Goal: Task Accomplishment & Management: Manage account settings

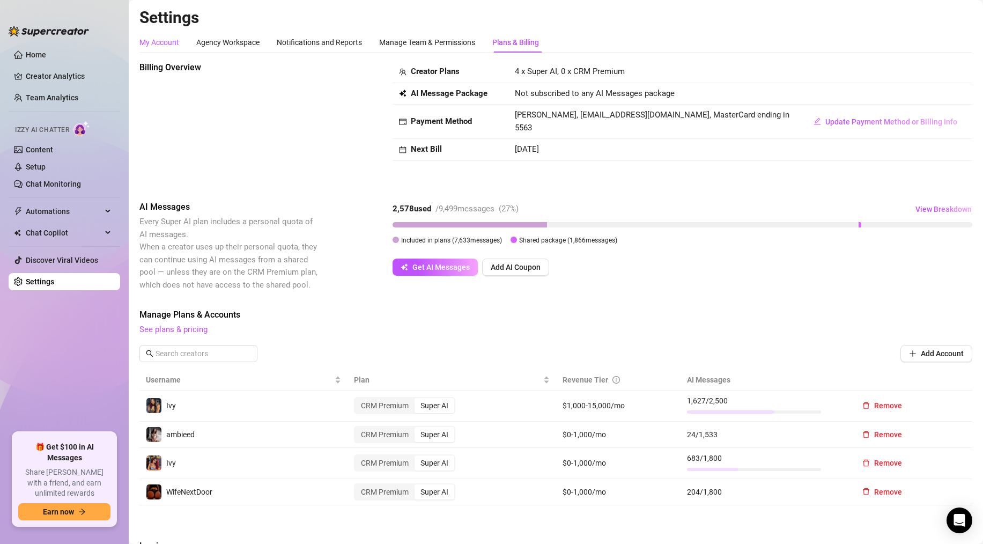
click at [159, 43] on div "My Account" at bounding box center [159, 42] width 40 height 12
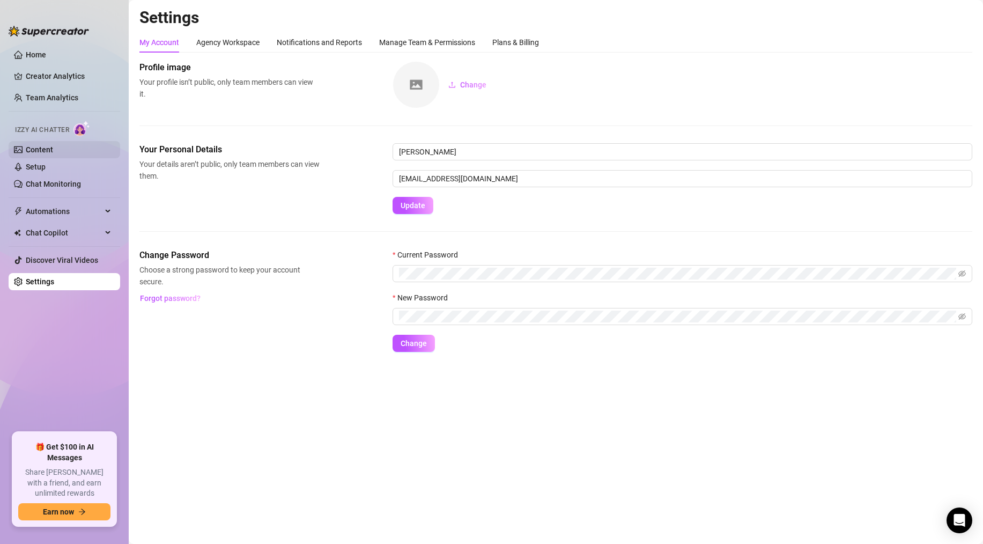
click at [52, 146] on link "Content" at bounding box center [39, 149] width 27 height 9
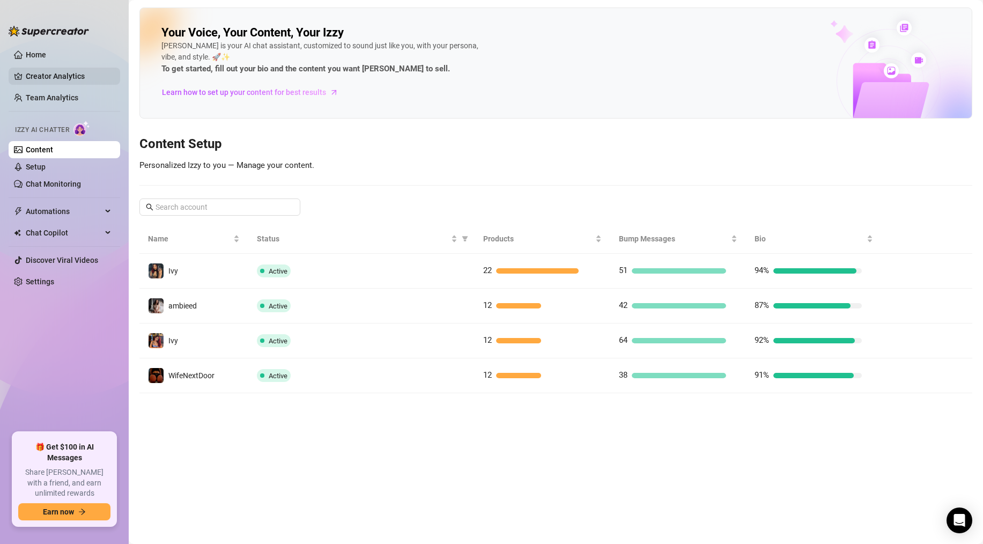
click at [75, 78] on link "Creator Analytics" at bounding box center [69, 76] width 86 height 17
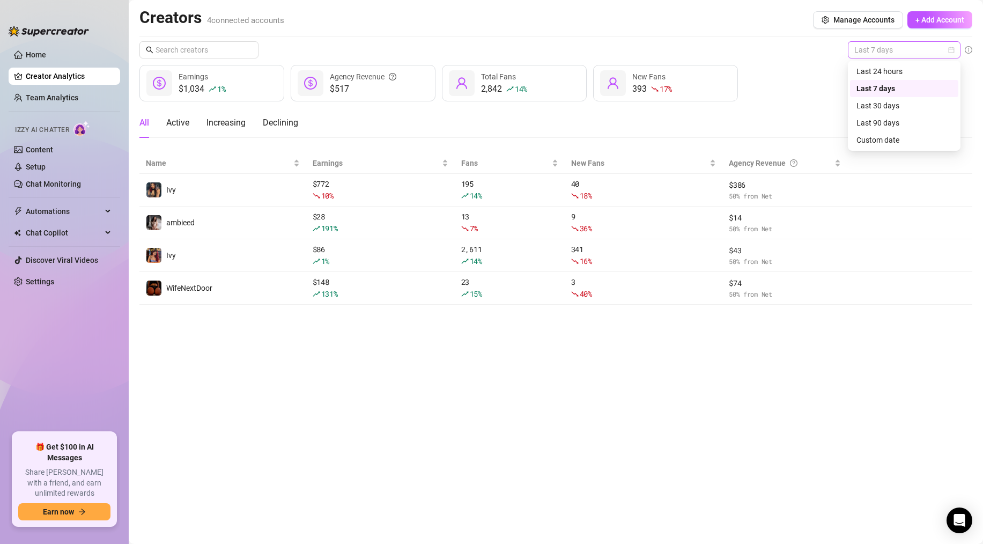
click at [907, 48] on span "Last 7 days" at bounding box center [905, 50] width 100 height 16
click at [886, 74] on div "Last 24 hours" at bounding box center [904, 71] width 95 height 12
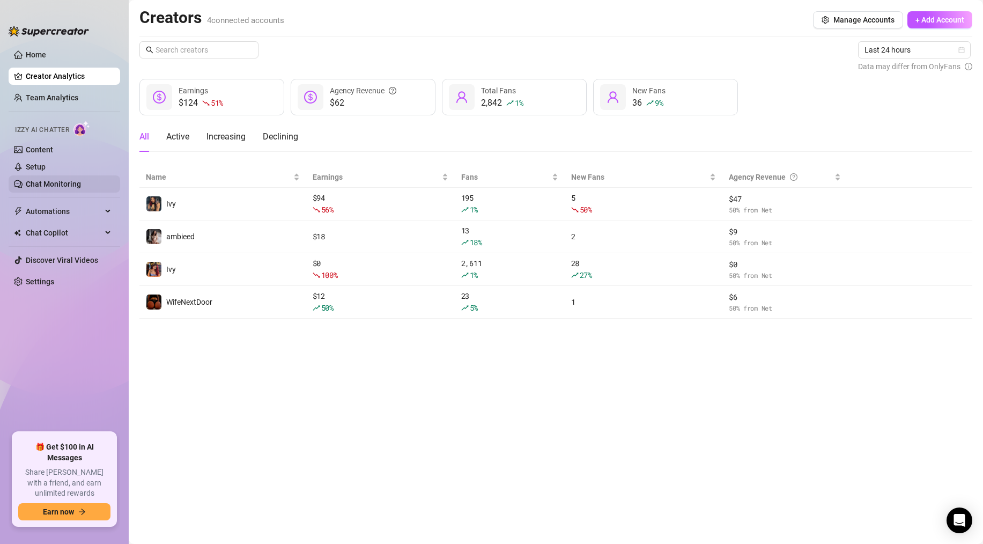
click at [47, 188] on link "Chat Monitoring" at bounding box center [53, 184] width 55 height 9
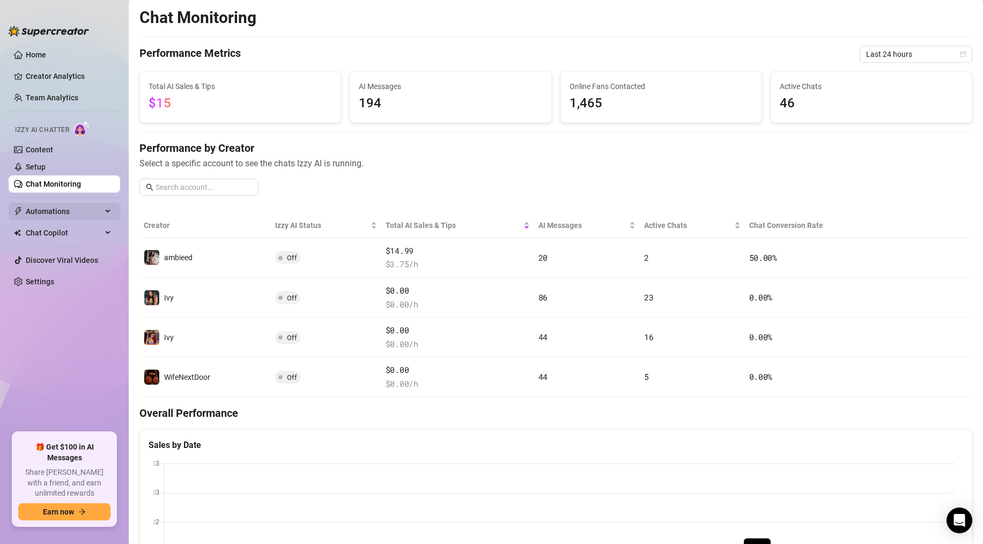
click at [50, 207] on span "Automations" at bounding box center [64, 211] width 76 height 17
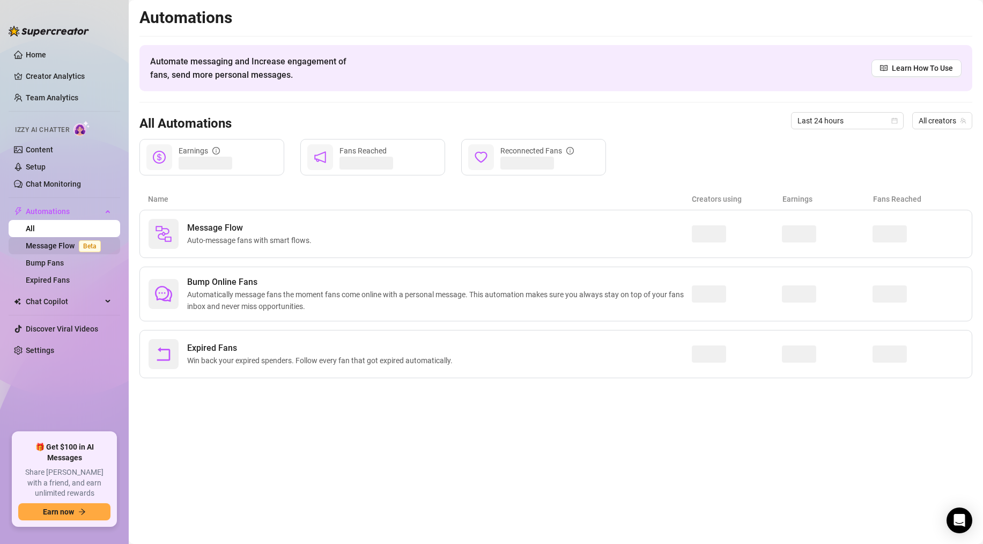
click at [58, 245] on link "Message Flow Beta" at bounding box center [65, 245] width 79 height 9
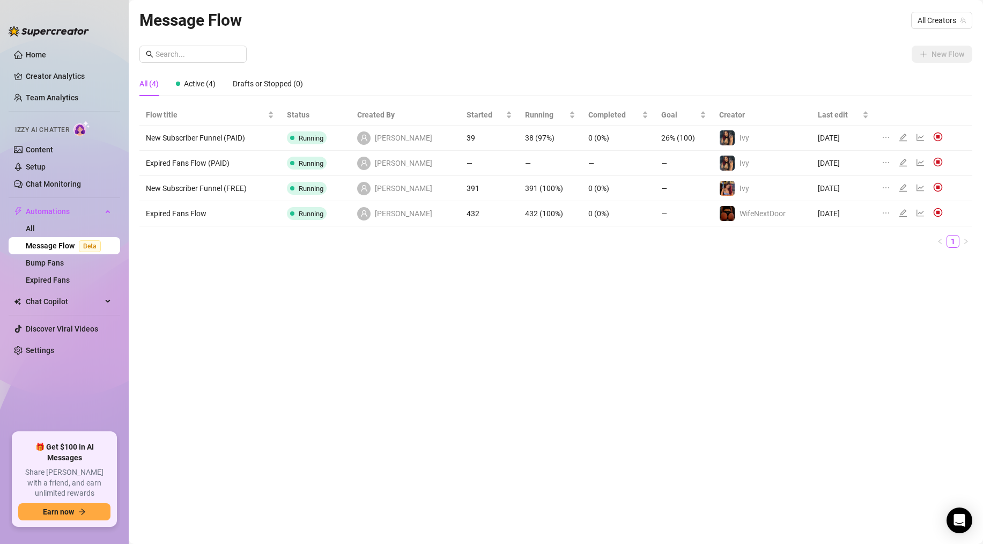
click at [892, 160] on div at bounding box center [914, 163] width 65 height 12
click at [899, 161] on icon "edit" at bounding box center [903, 162] width 9 height 9
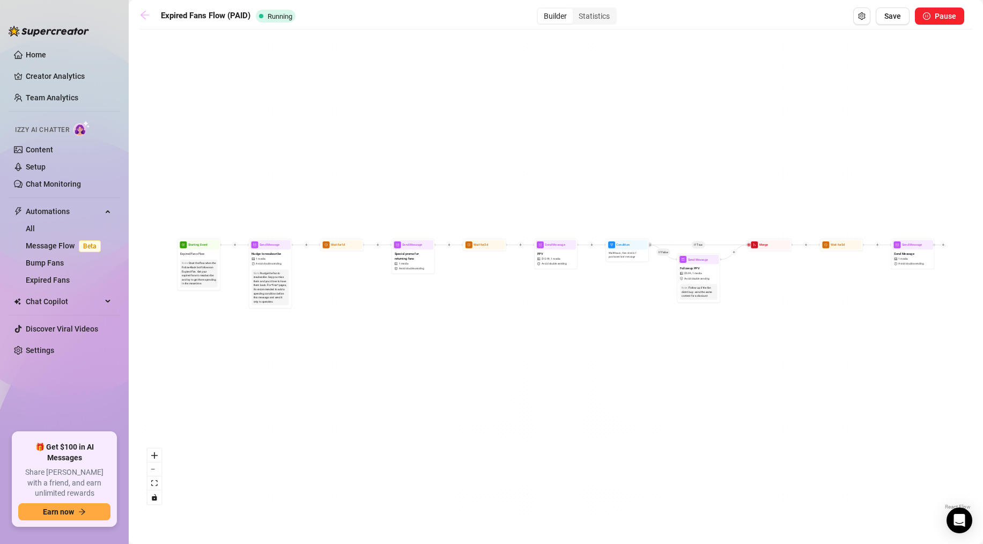
click at [151, 13] on link at bounding box center [147, 16] width 16 height 13
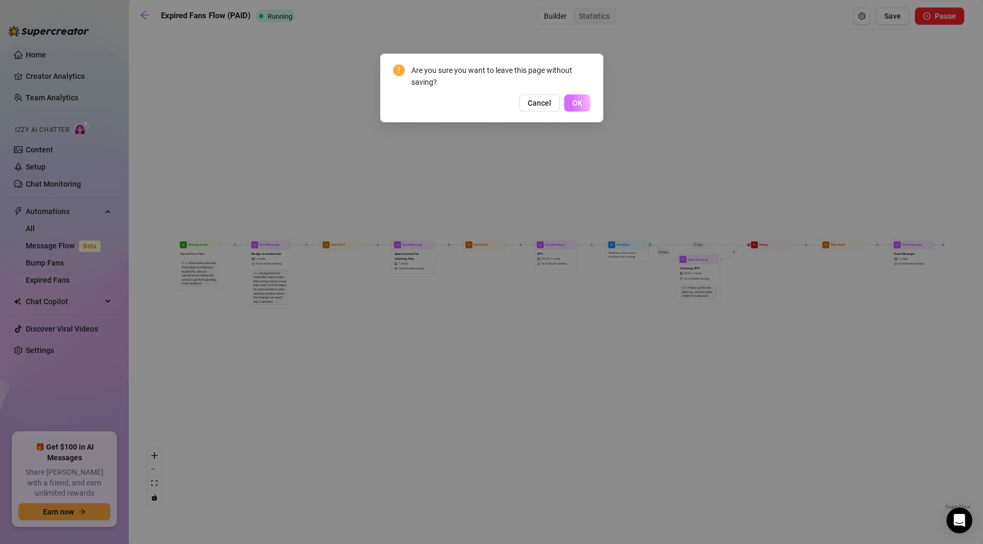
click at [577, 103] on span "OK" at bounding box center [577, 103] width 10 height 9
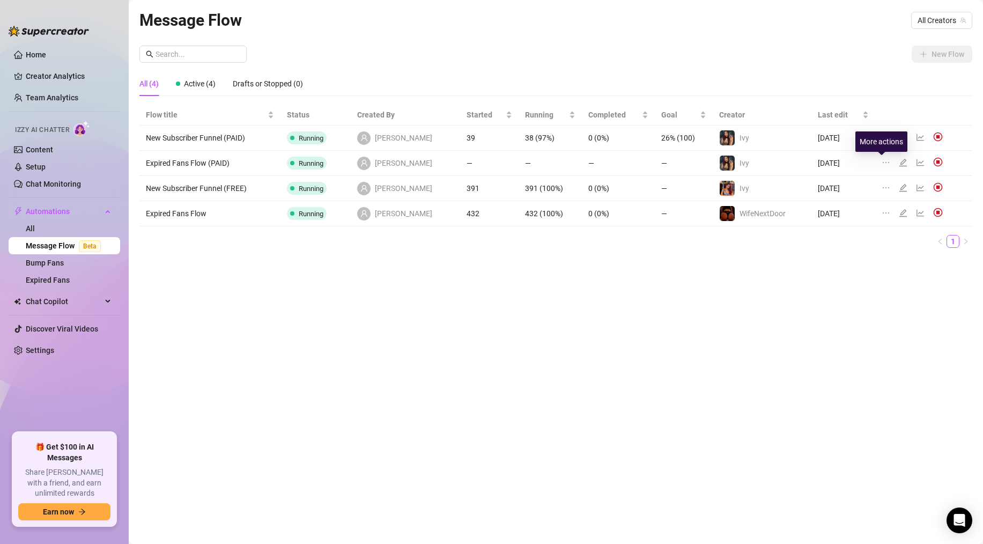
click at [884, 161] on icon "ellipsis" at bounding box center [886, 162] width 9 height 9
click at [909, 163] on div at bounding box center [914, 163] width 65 height 12
click at [916, 163] on icon "line-chart" at bounding box center [920, 162] width 9 height 9
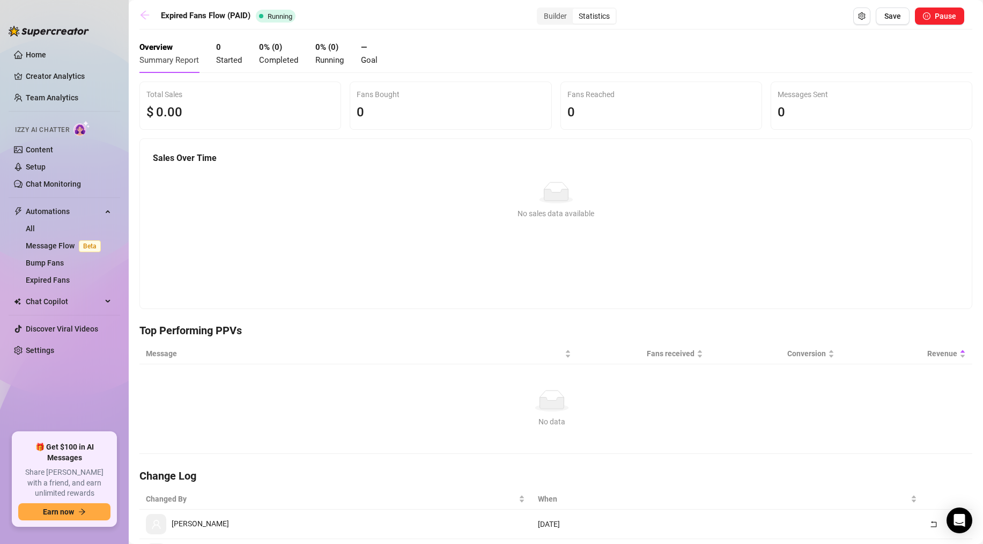
click at [150, 19] on link at bounding box center [147, 16] width 16 height 13
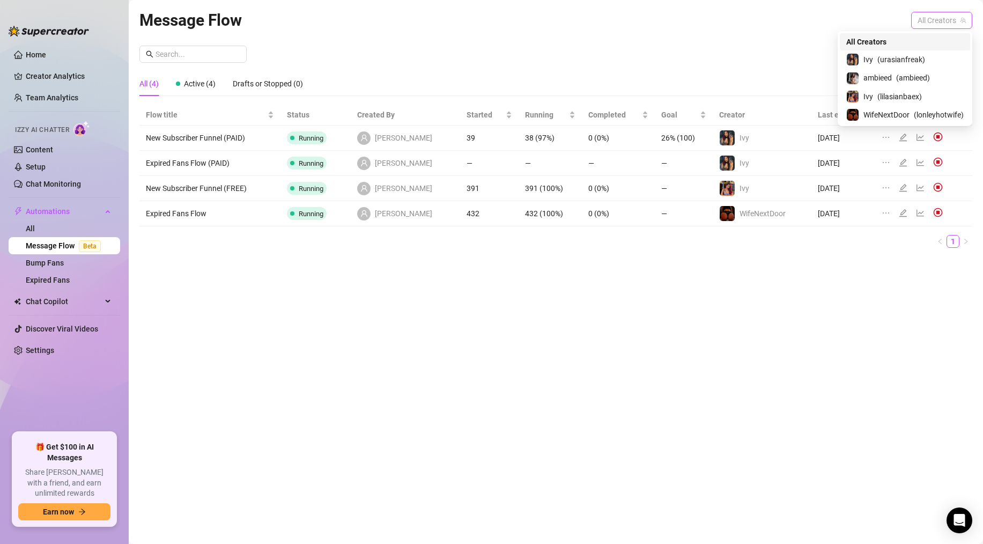
click at [934, 17] on span "All Creators" at bounding box center [942, 20] width 48 height 16
click at [890, 58] on span "( urasianfreak )" at bounding box center [902, 60] width 48 height 12
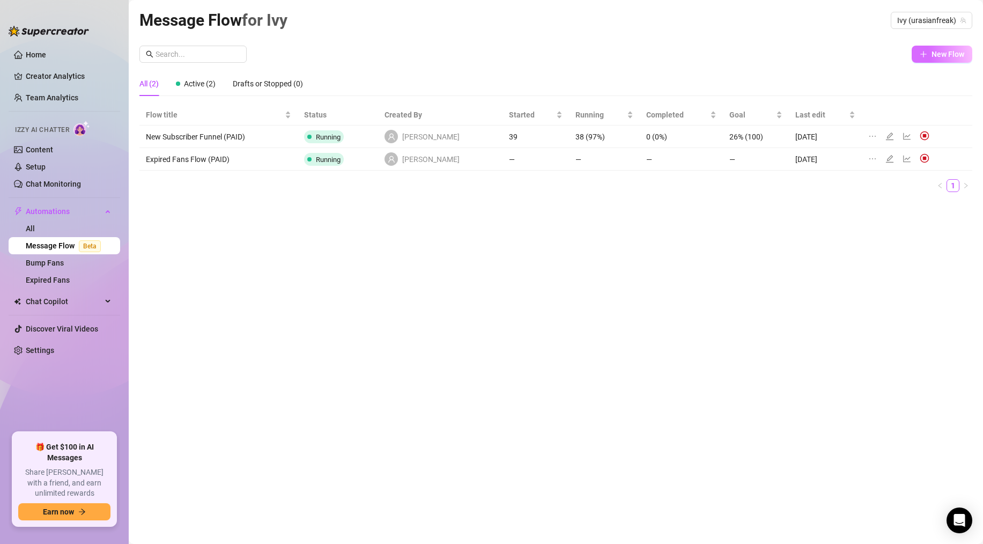
click at [943, 54] on span "New Flow" at bounding box center [948, 54] width 33 height 9
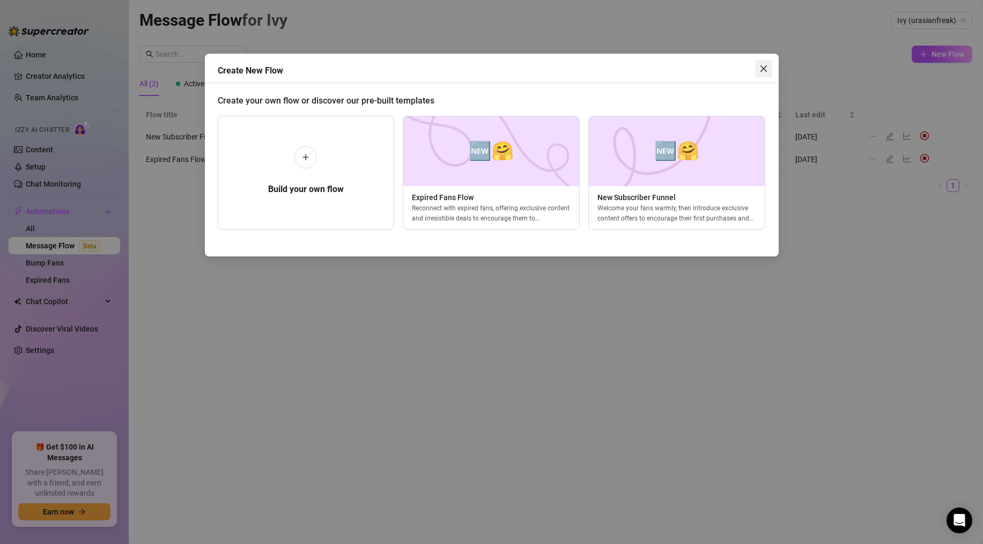
click at [765, 69] on icon "close" at bounding box center [764, 68] width 9 height 9
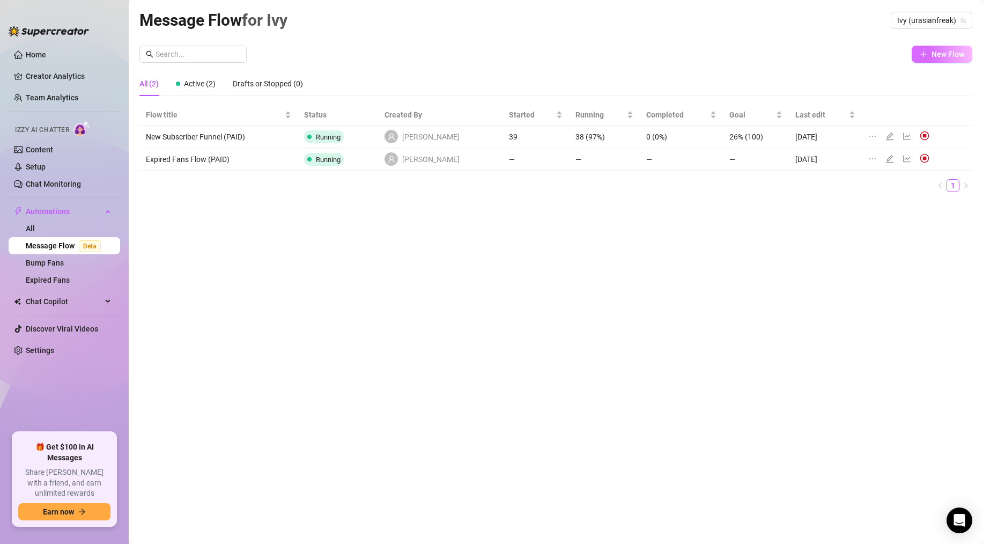
click at [928, 60] on button "New Flow" at bounding box center [942, 54] width 61 height 17
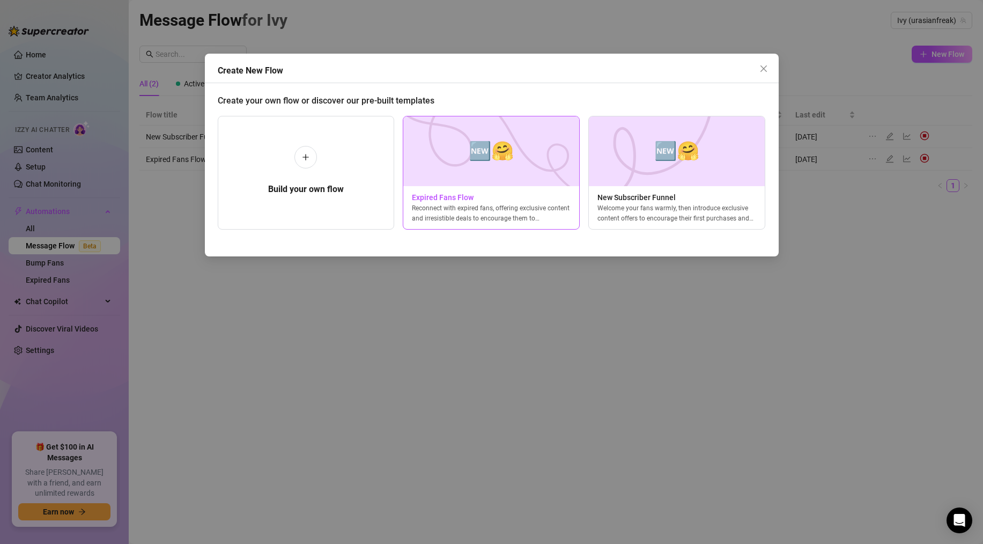
click at [503, 178] on img at bounding box center [491, 151] width 177 height 70
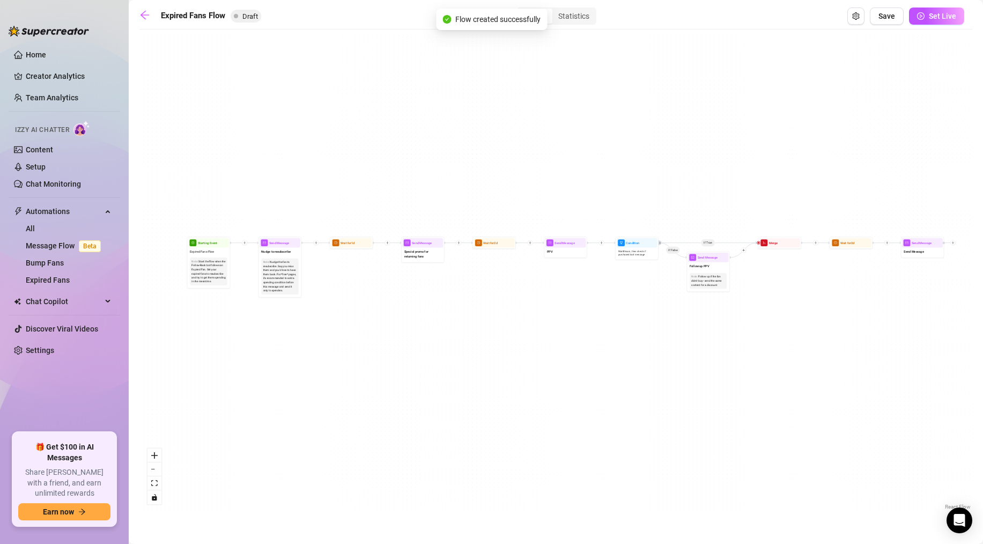
drag, startPoint x: 554, startPoint y: 328, endPoint x: 563, endPoint y: 321, distance: 11.6
click at [563, 321] on div "If True If False Send Message Send Message Wait for 2d Merge Send Message Follo…" at bounding box center [555, 273] width 833 height 477
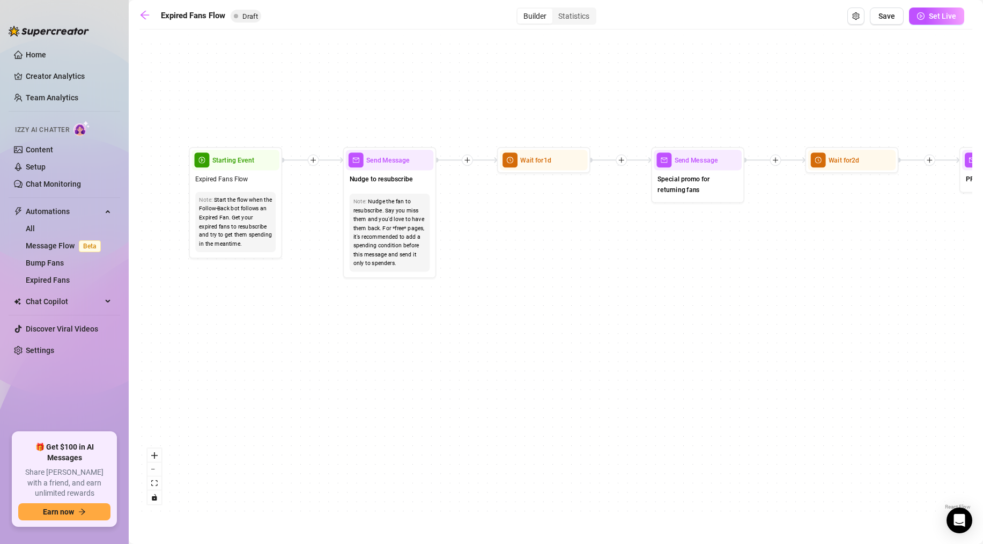
drag, startPoint x: 268, startPoint y: 314, endPoint x: 356, endPoint y: 313, distance: 88.5
click at [356, 313] on div "If True If False Send Message Send Message Wait for 2d Merge Send Message Follo…" at bounding box center [555, 273] width 833 height 477
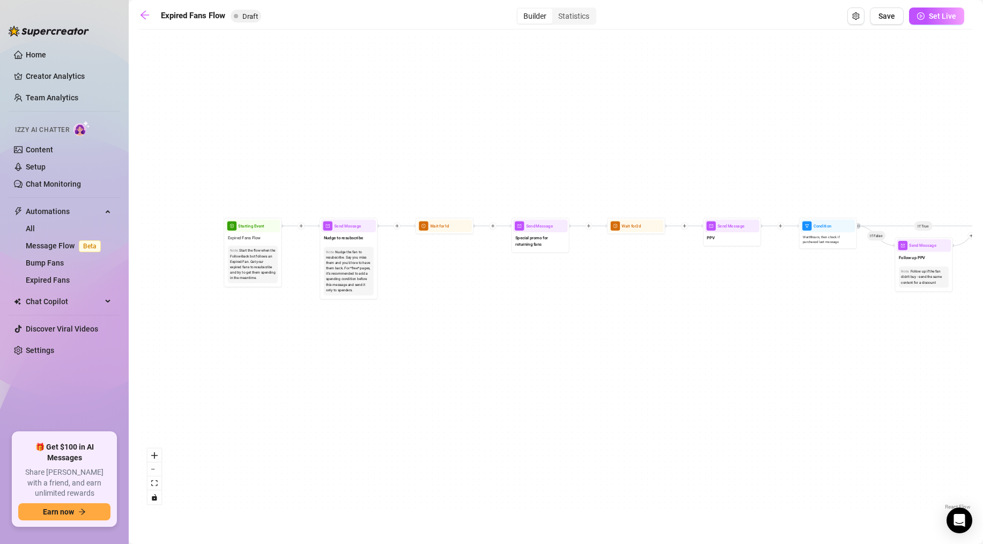
drag, startPoint x: 534, startPoint y: 149, endPoint x: 444, endPoint y: 162, distance: 91.1
click at [444, 162] on div "If True If False Send Message Send Message Wait for 2d Merge Send Message Follo…" at bounding box center [555, 273] width 833 height 477
click at [146, 13] on icon "arrow-left" at bounding box center [144, 15] width 11 height 11
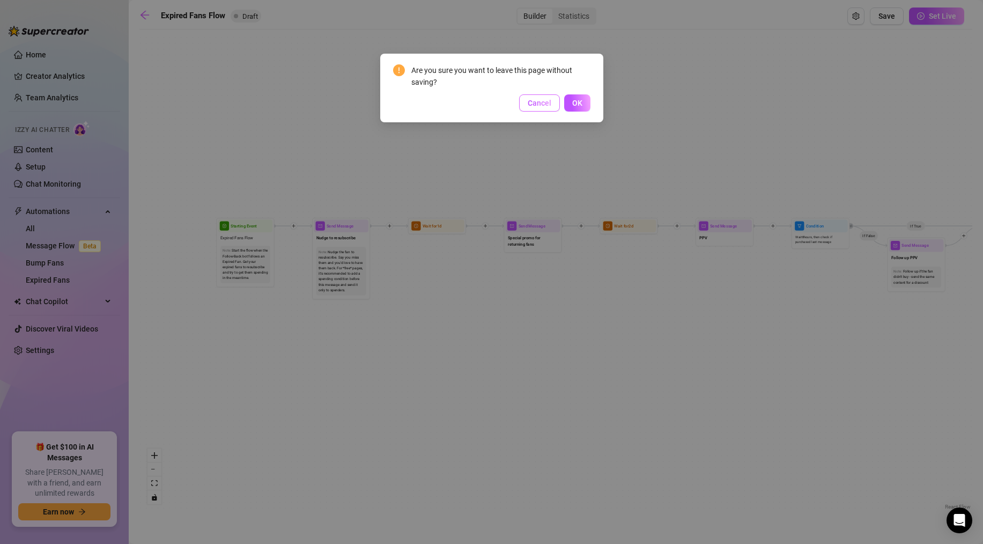
click at [537, 106] on span "Cancel" at bounding box center [540, 103] width 24 height 9
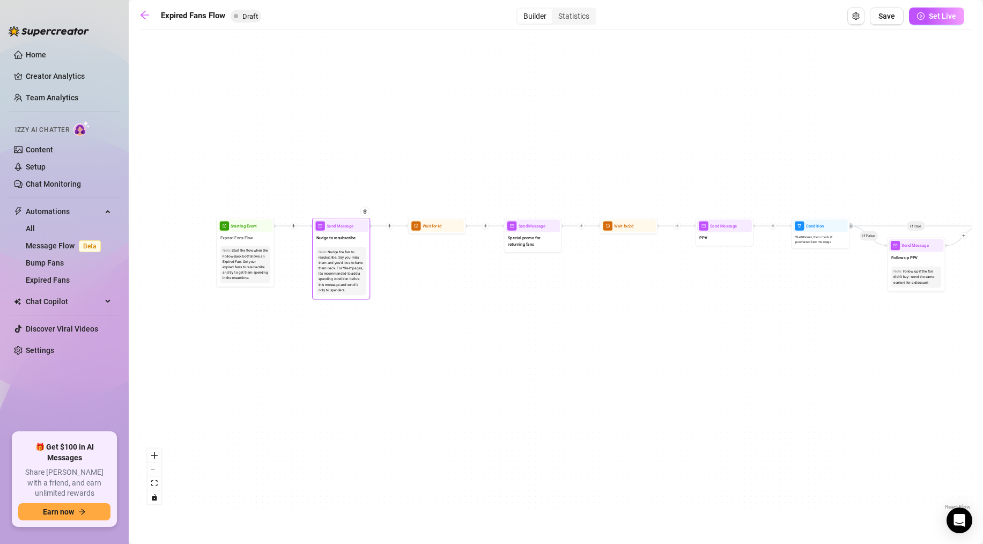
click at [337, 230] on div "Send Message" at bounding box center [341, 225] width 55 height 13
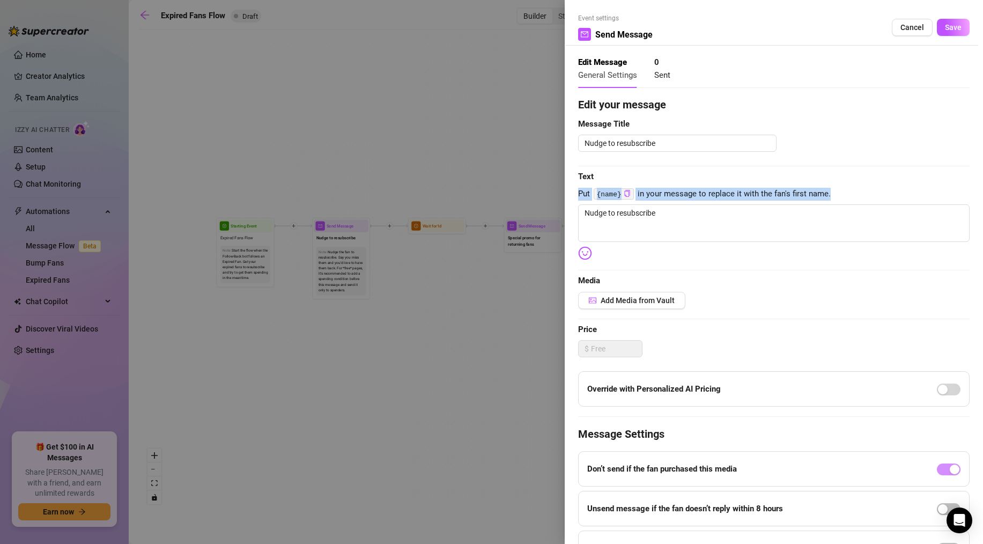
drag, startPoint x: 577, startPoint y: 192, endPoint x: 830, endPoint y: 189, distance: 252.7
click at [830, 189] on div "Event settings Send Message Cancel Save Edit Message General Settings 0 Sent Ed…" at bounding box center [774, 272] width 418 height 544
click at [834, 191] on span "Put {name} in your message to replace it with the fan's first name." at bounding box center [774, 194] width 392 height 13
click at [904, 24] on span "Cancel" at bounding box center [913, 27] width 24 height 9
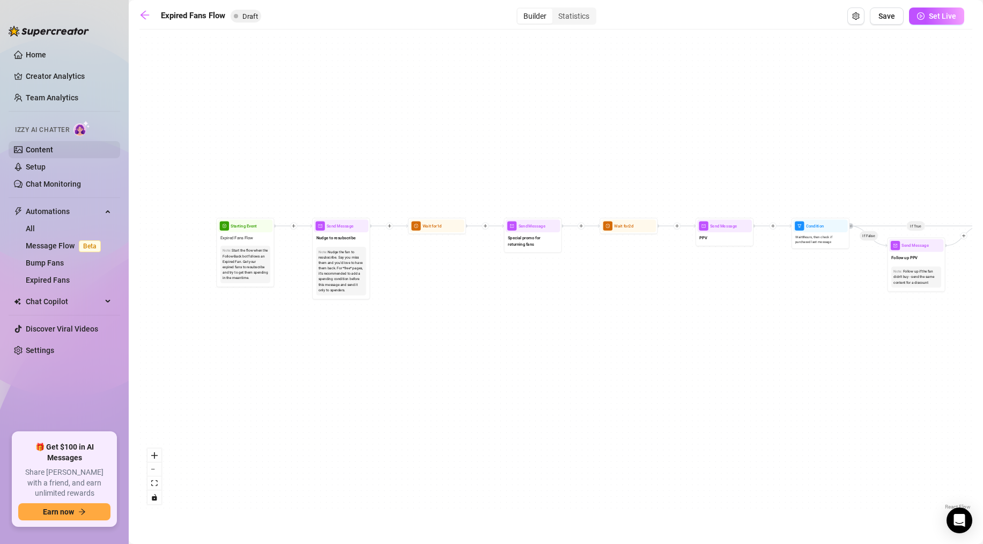
click at [39, 154] on link "Content" at bounding box center [39, 149] width 27 height 9
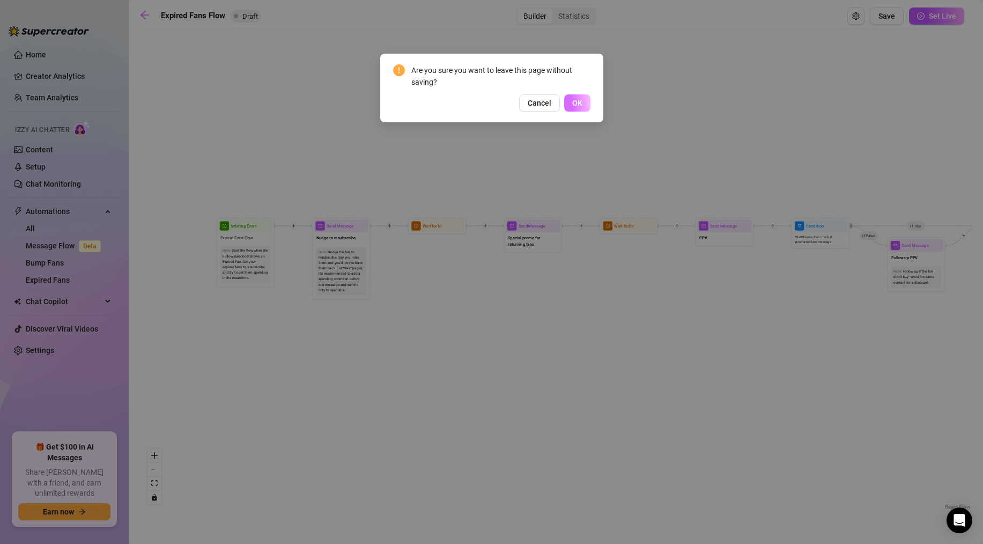
click at [570, 101] on button "OK" at bounding box center [577, 102] width 26 height 17
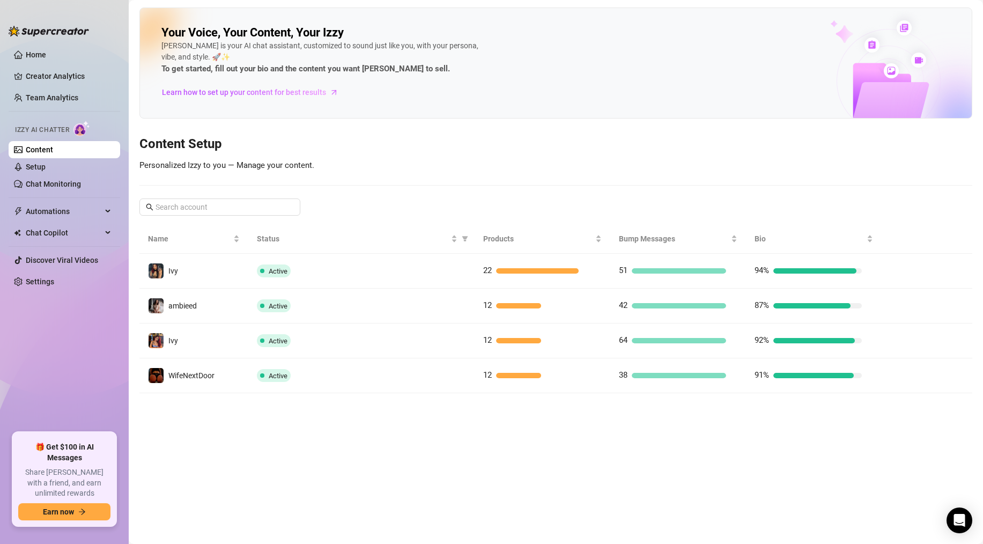
click at [42, 146] on link "Content" at bounding box center [39, 149] width 27 height 9
click at [39, 180] on link "Chat Monitoring" at bounding box center [53, 184] width 55 height 9
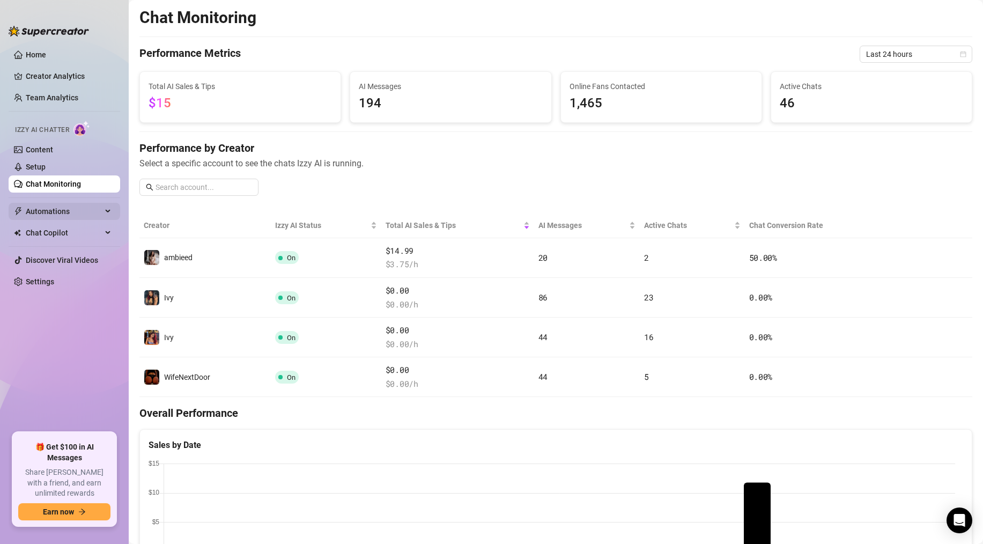
click at [54, 209] on span "Automations" at bounding box center [64, 211] width 76 height 17
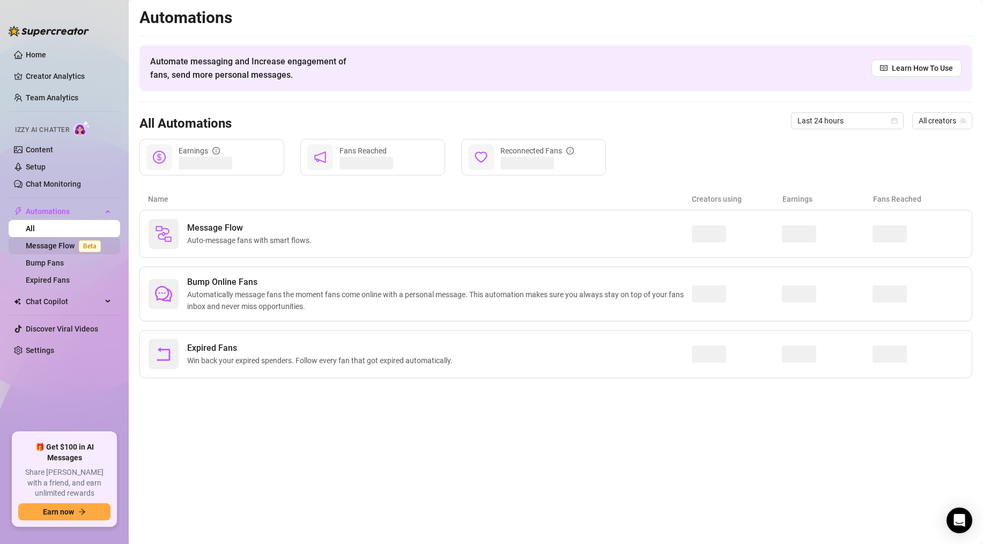
click at [65, 246] on link "Message Flow Beta" at bounding box center [65, 245] width 79 height 9
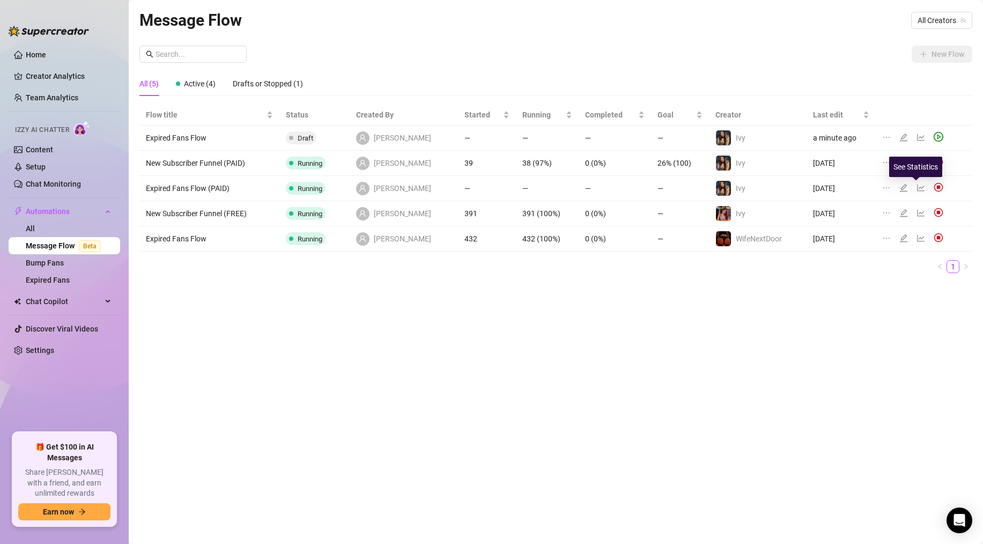
click at [917, 187] on icon "line-chart" at bounding box center [921, 188] width 8 height 7
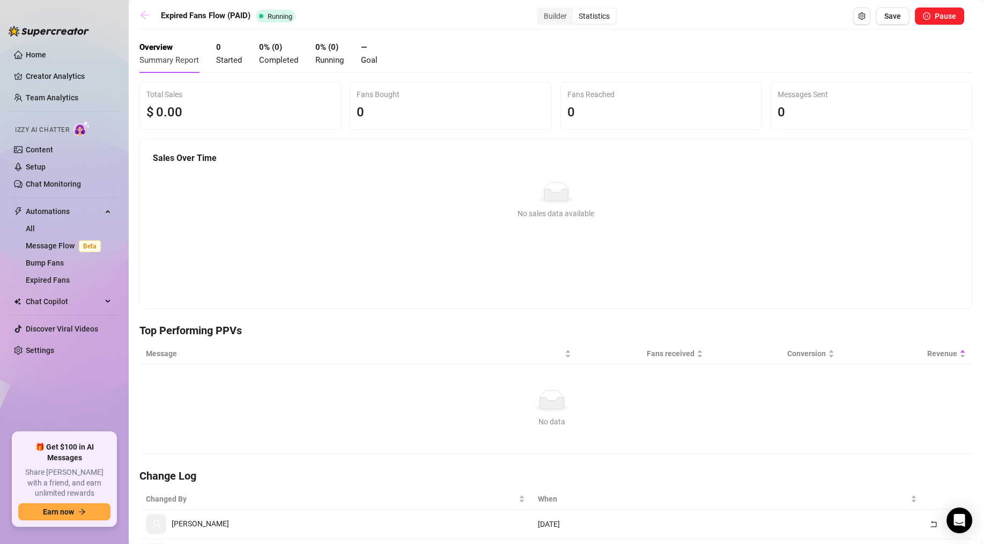
click at [146, 20] on icon "arrow-left" at bounding box center [144, 15] width 11 height 11
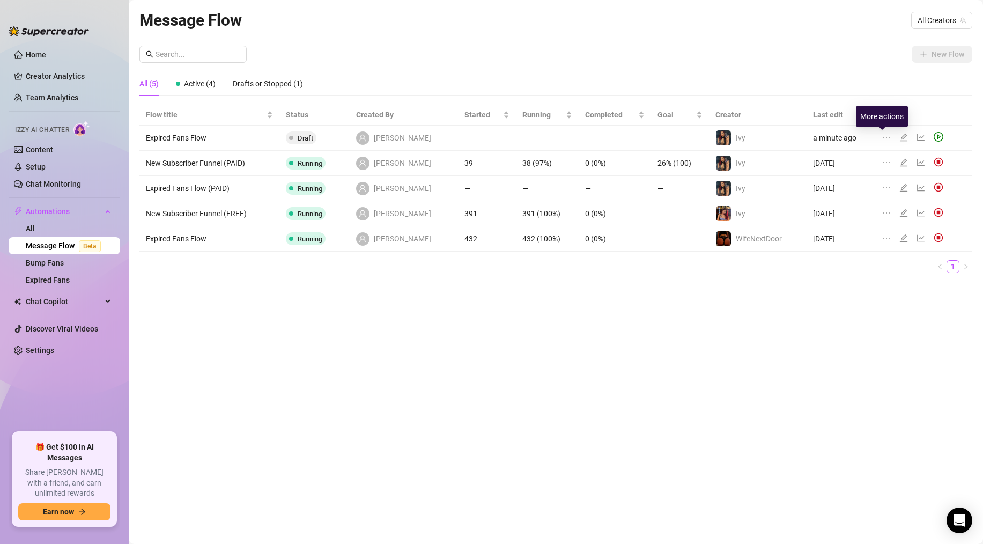
click at [884, 137] on icon "ellipsis" at bounding box center [887, 137] width 9 height 9
click at [813, 190] on span "Delete" at bounding box center [838, 189] width 82 height 12
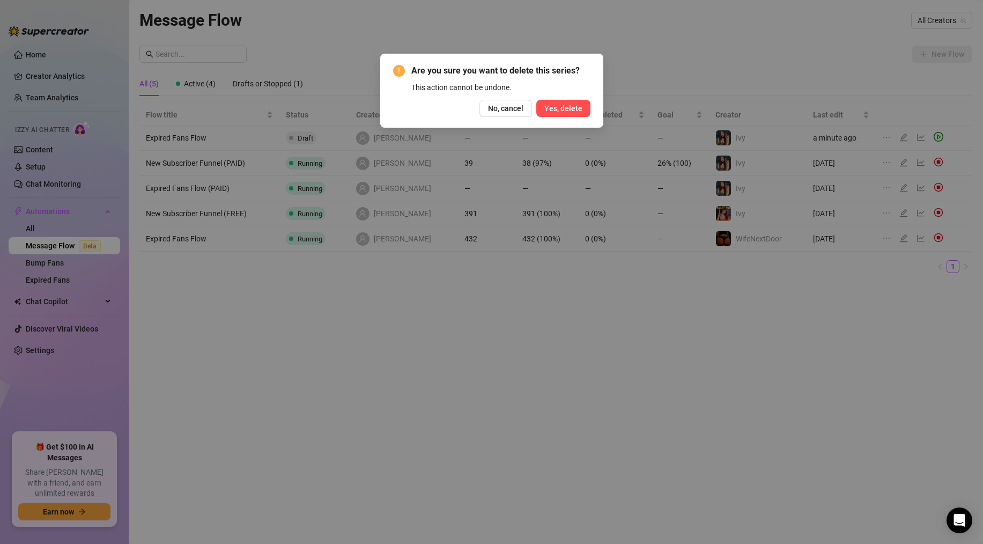
click at [554, 110] on span "Yes, delete" at bounding box center [564, 108] width 38 height 9
